Goal: Transaction & Acquisition: Register for event/course

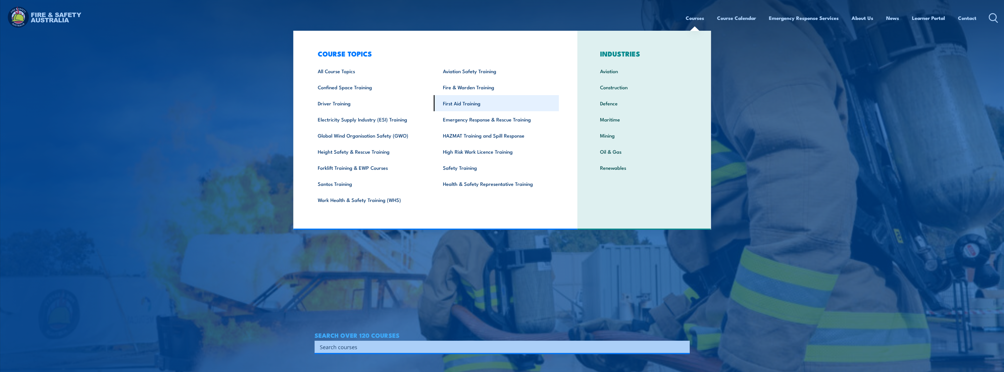
click at [468, 100] on link "First Aid Training" at bounding box center [496, 103] width 125 height 16
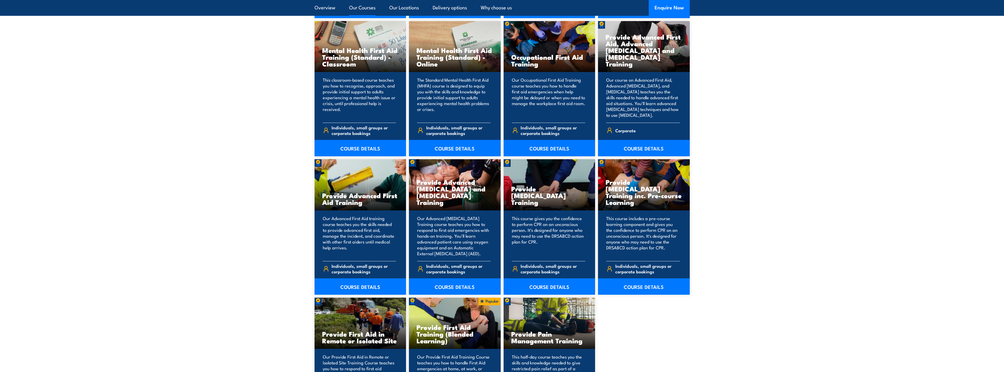
scroll to position [703, 0]
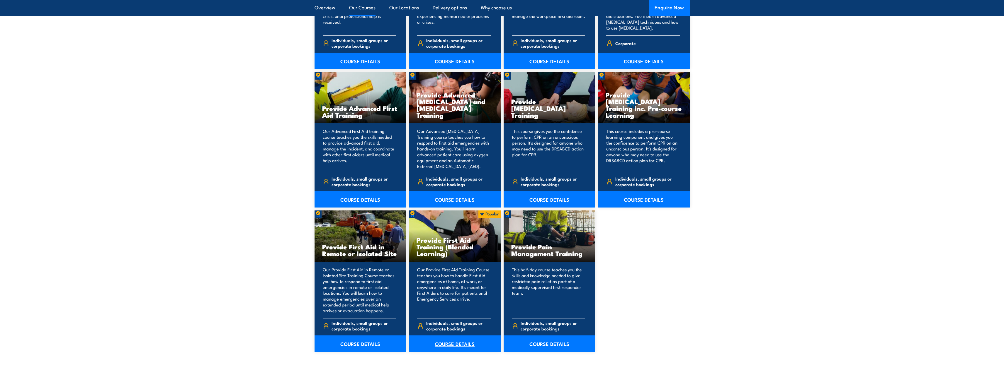
click at [458, 344] on link "COURSE DETAILS" at bounding box center [455, 344] width 92 height 16
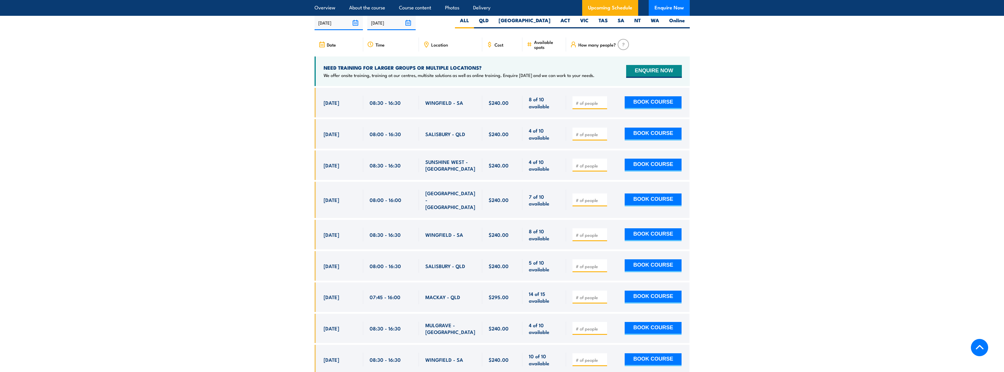
scroll to position [1114, 0]
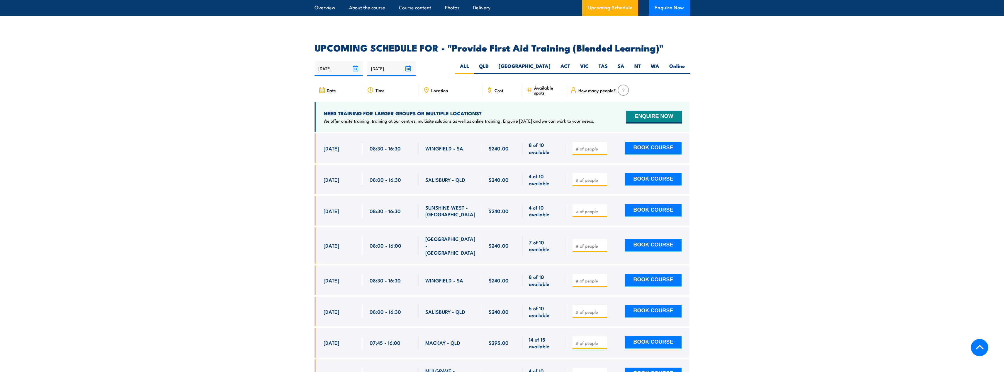
click at [602, 277] on span at bounding box center [589, 280] width 30 height 7
click at [603, 278] on input "1" at bounding box center [590, 281] width 29 height 6
click at [603, 278] on input "2" at bounding box center [590, 281] width 29 height 6
click at [603, 278] on input "3" at bounding box center [590, 281] width 29 height 6
type input "4"
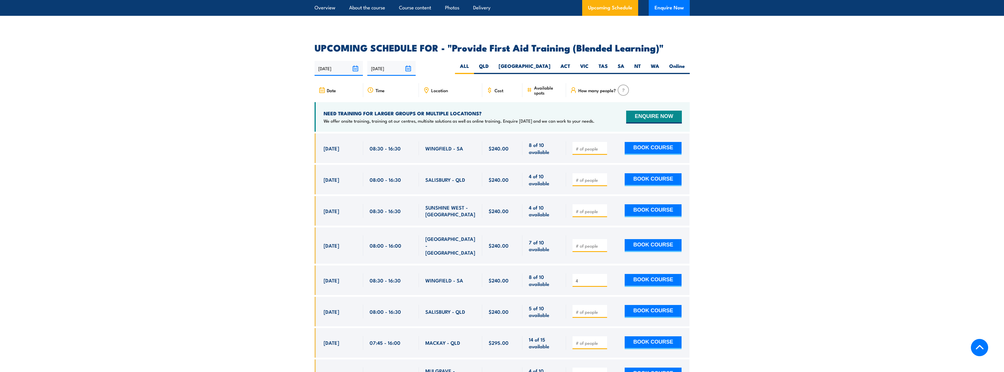
click at [603, 278] on input "4" at bounding box center [590, 281] width 29 height 6
click at [638, 277] on button "BOOK COURSE" at bounding box center [652, 280] width 57 height 13
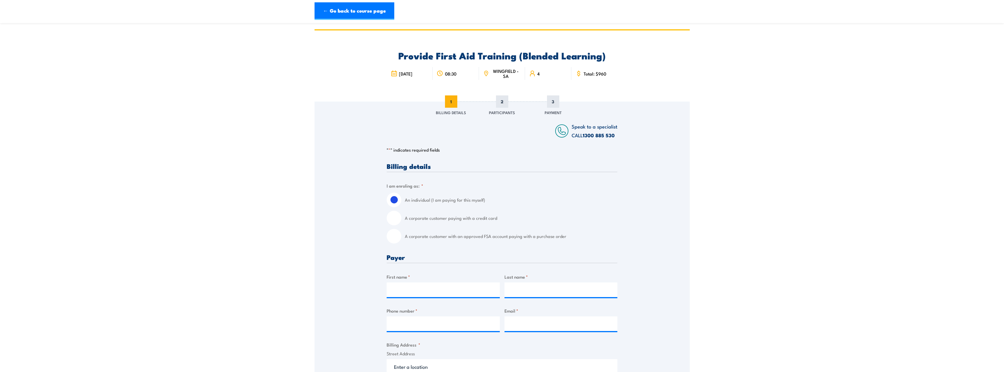
scroll to position [29, 0]
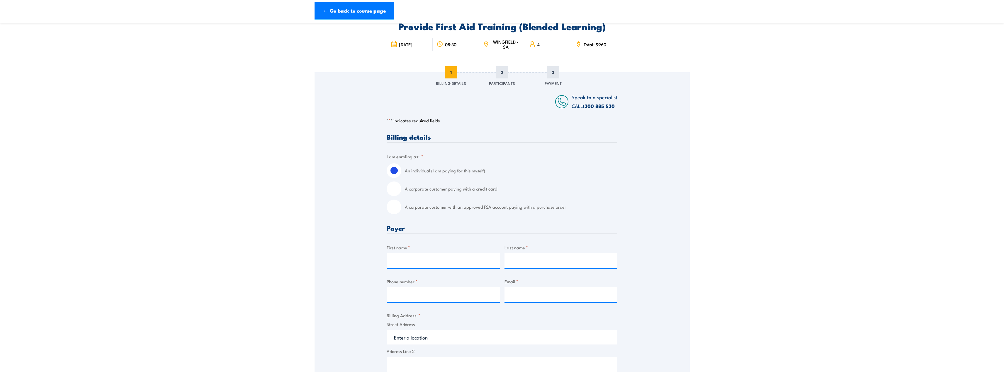
click at [398, 207] on input "A corporate customer with an approved FSA account paying with a purchase order" at bounding box center [394, 207] width 15 height 15
radio input "true"
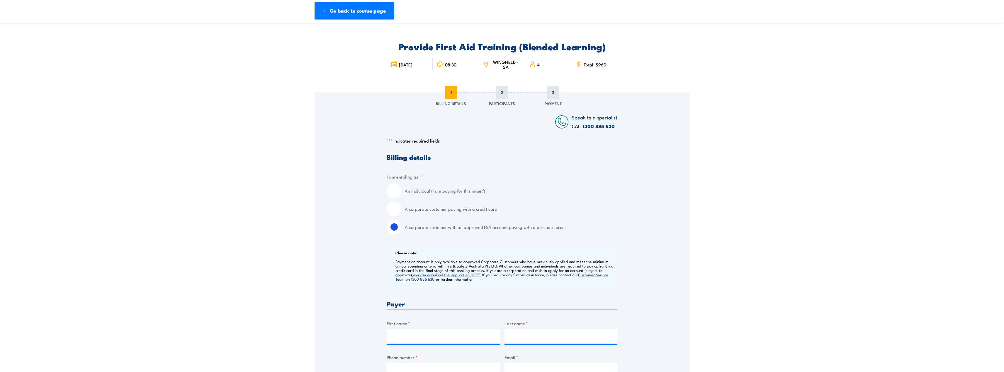
scroll to position [0, 0]
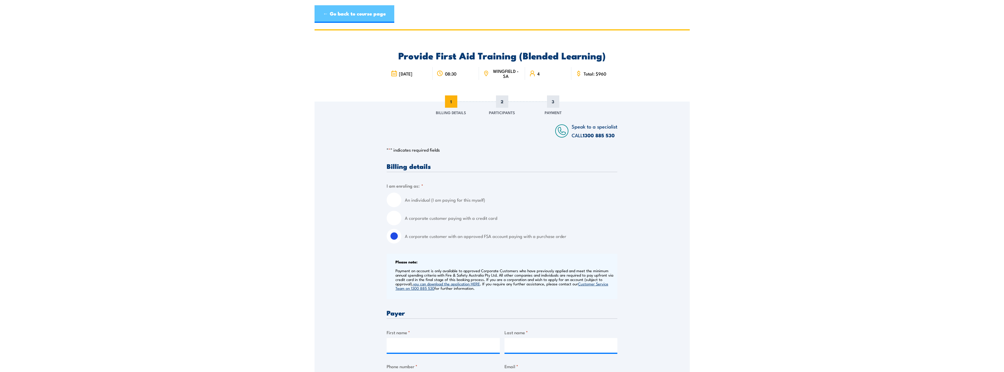
click at [370, 15] on link "← Go back to course page" at bounding box center [354, 14] width 80 height 18
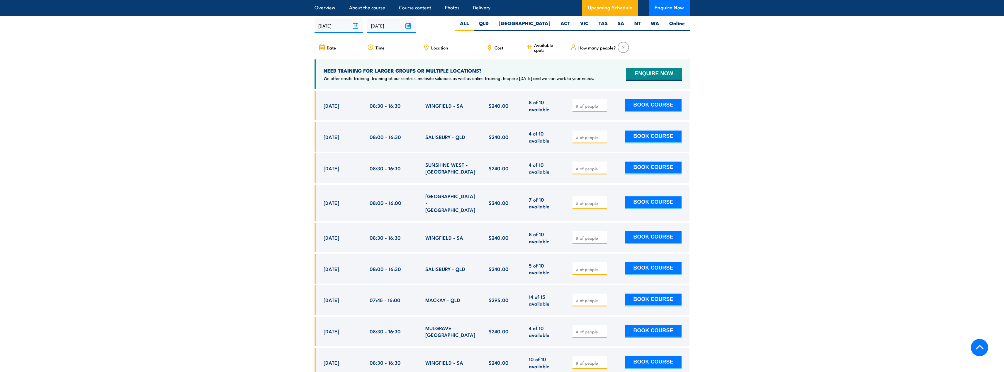
scroll to position [1161, 0]
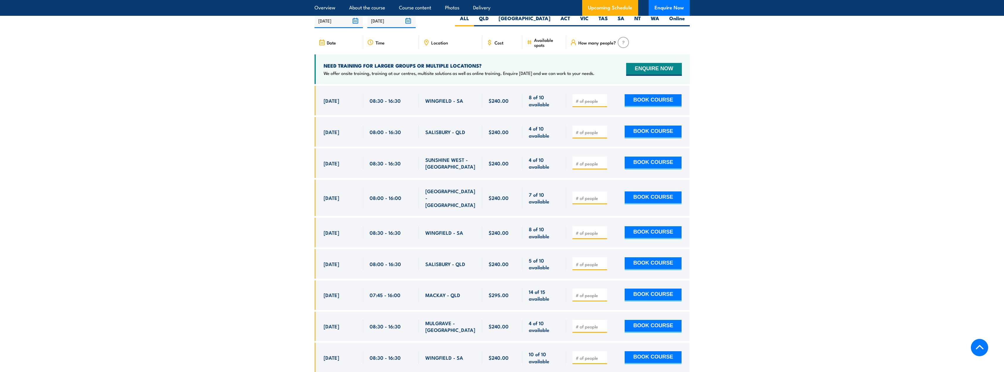
click at [437, 45] on span "Location" at bounding box center [439, 42] width 17 height 5
click at [438, 50] on div "Location" at bounding box center [450, 42] width 63 height 14
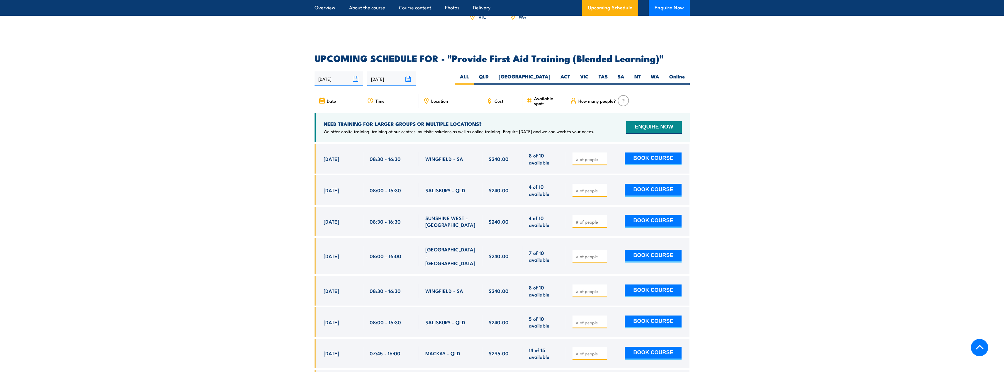
scroll to position [1103, 0]
click at [619, 83] on label "SA" at bounding box center [620, 79] width 17 height 11
click at [624, 77] on input "SA" at bounding box center [626, 76] width 4 height 4
radio input "true"
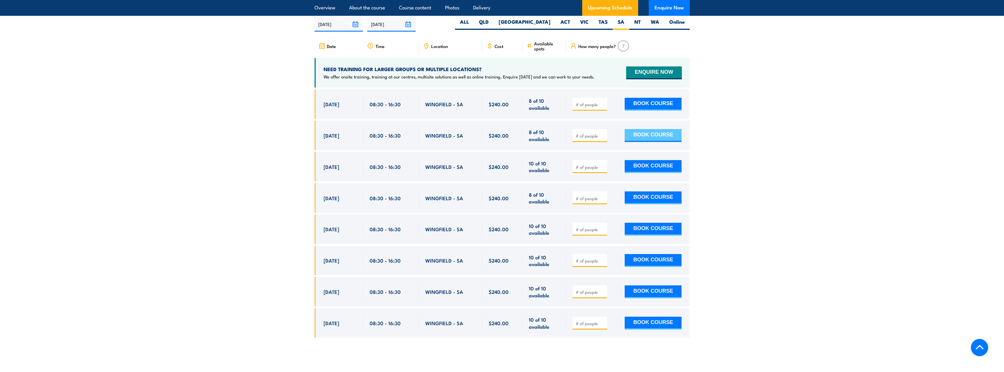
scroll to position [1161, 0]
